Goal: Task Accomplishment & Management: Manage account settings

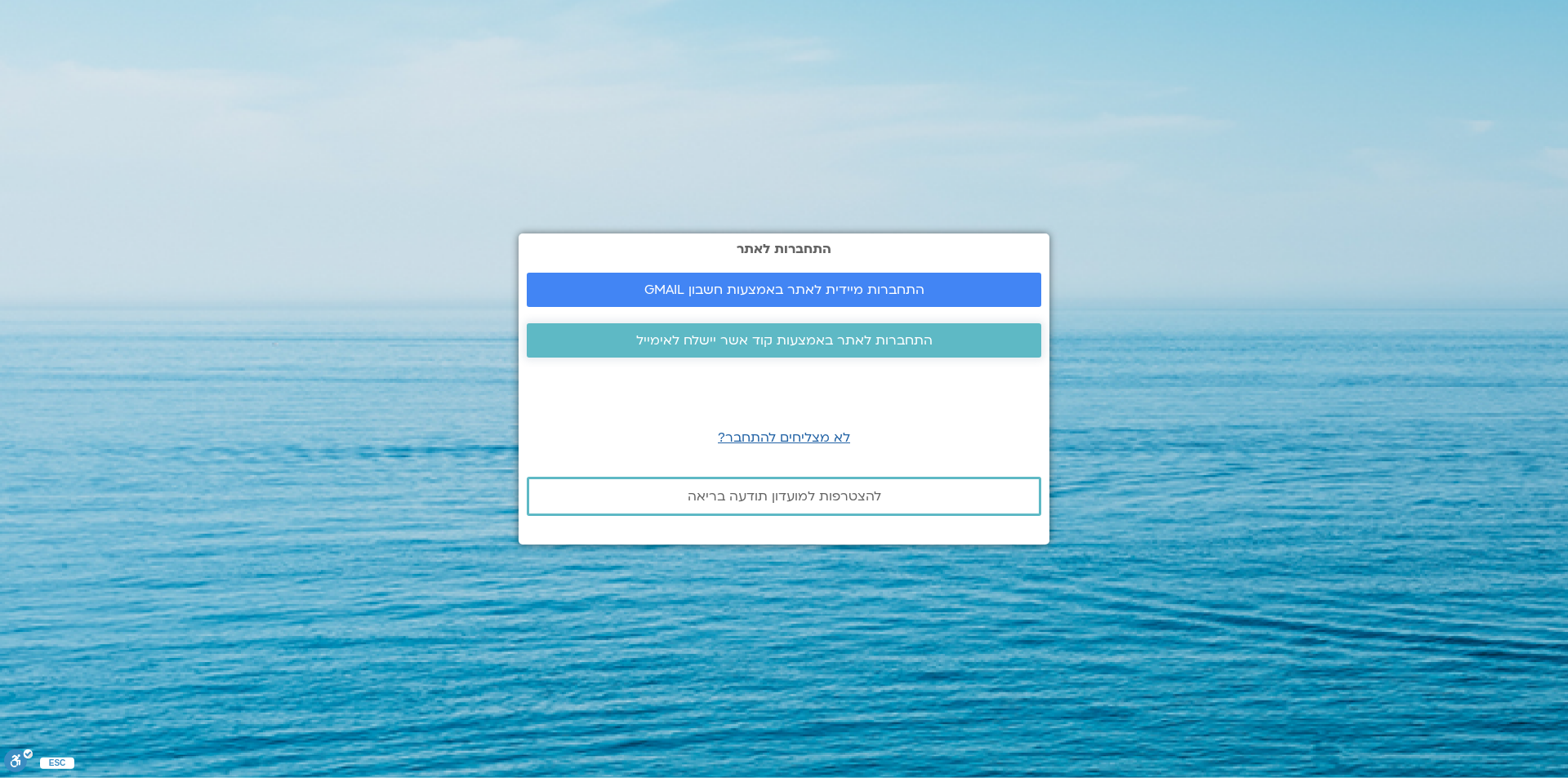
click at [828, 342] on span "התחברות לאתר באמצעות קוד אשר יישלח לאימייל" at bounding box center [784, 340] width 297 height 15
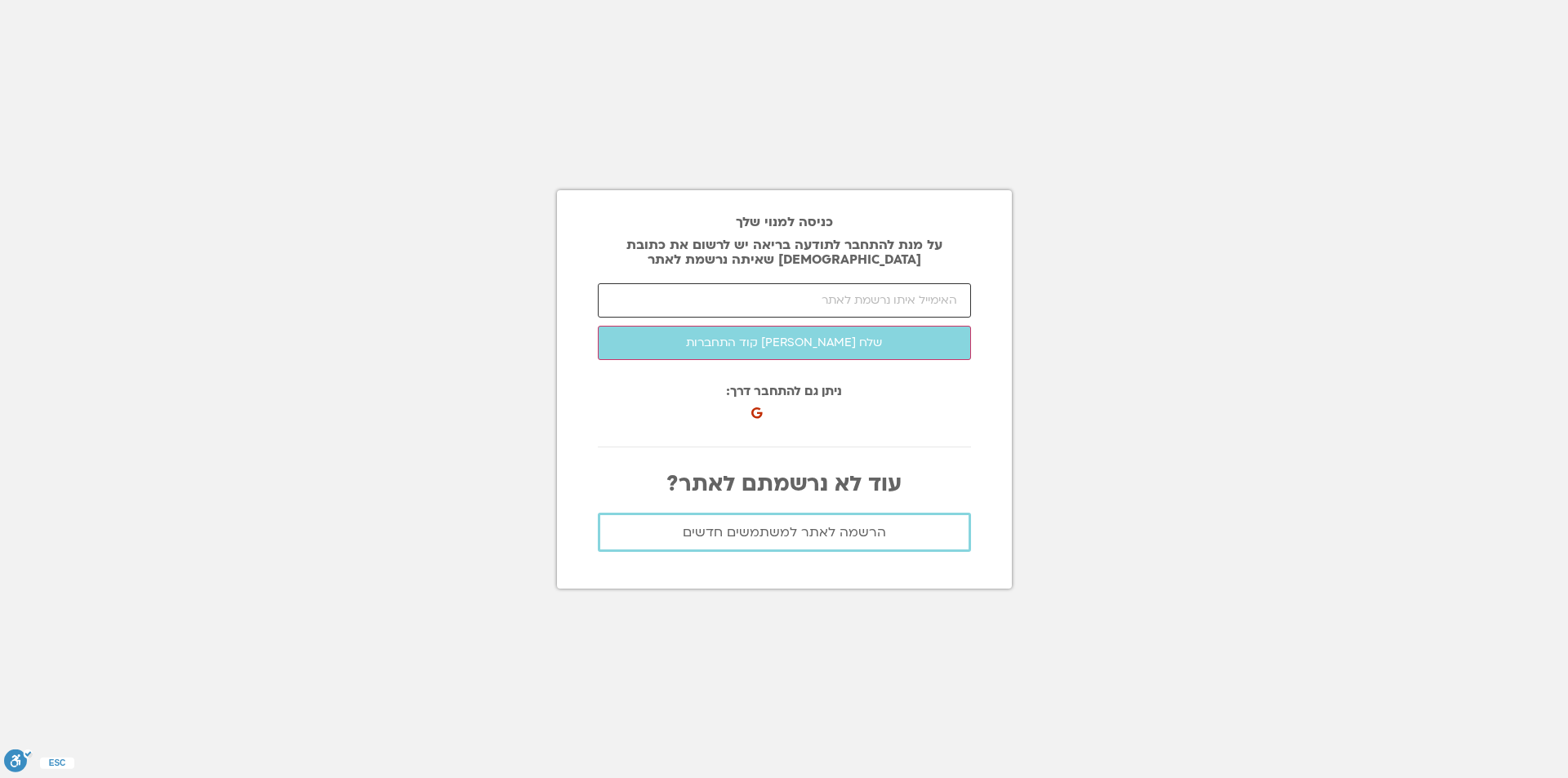
click at [847, 303] on input "email" at bounding box center [784, 300] width 373 height 35
